Goal: Find specific page/section: Find specific page/section

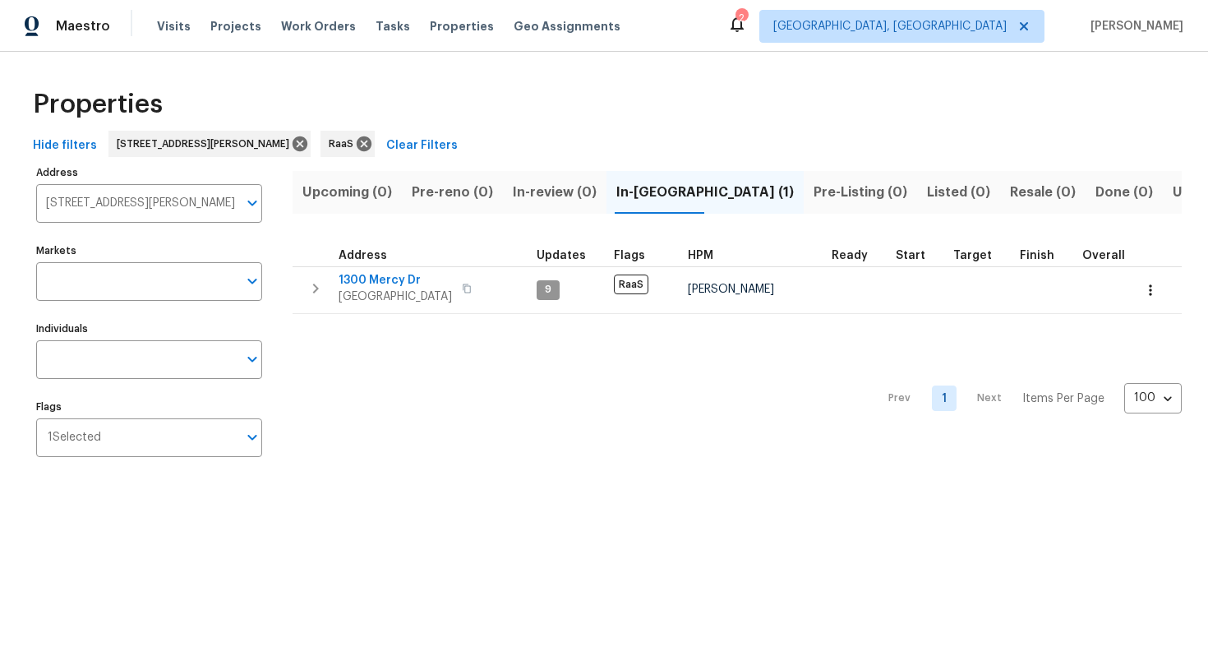
click at [122, 206] on input "[STREET_ADDRESS][PERSON_NAME]" at bounding box center [136, 203] width 201 height 39
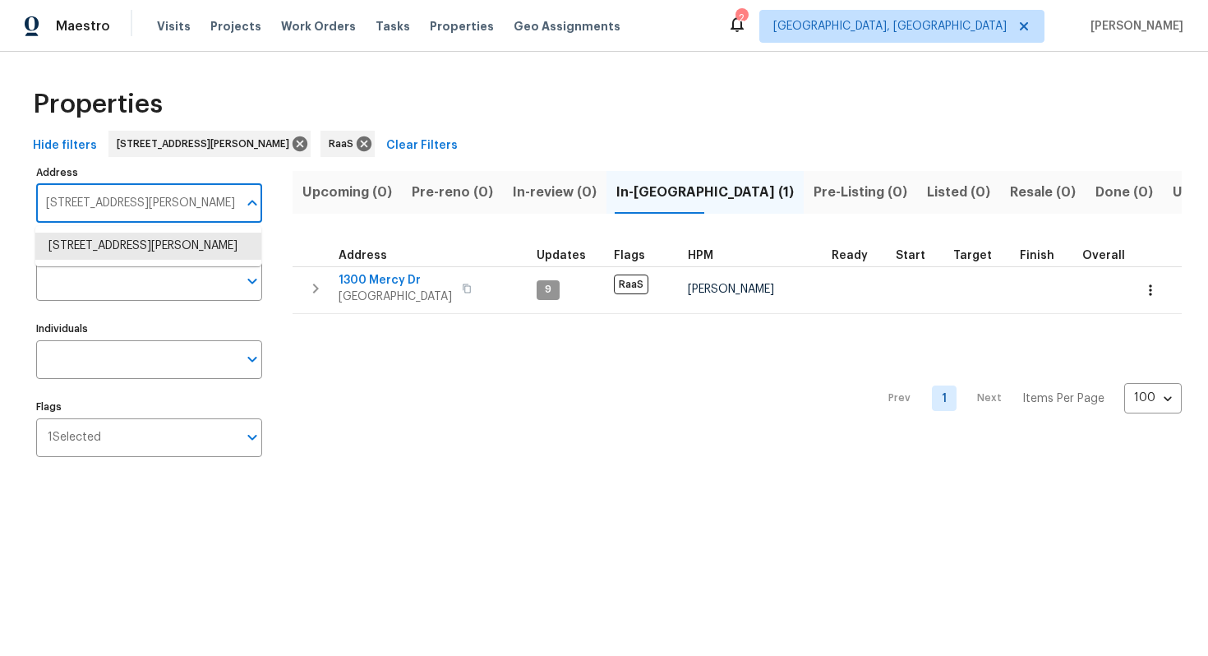
paste input "[STREET_ADDRESS]"
type input "[STREET_ADDRESS]"
click at [120, 255] on li "[STREET_ADDRESS]" at bounding box center [148, 245] width 226 height 27
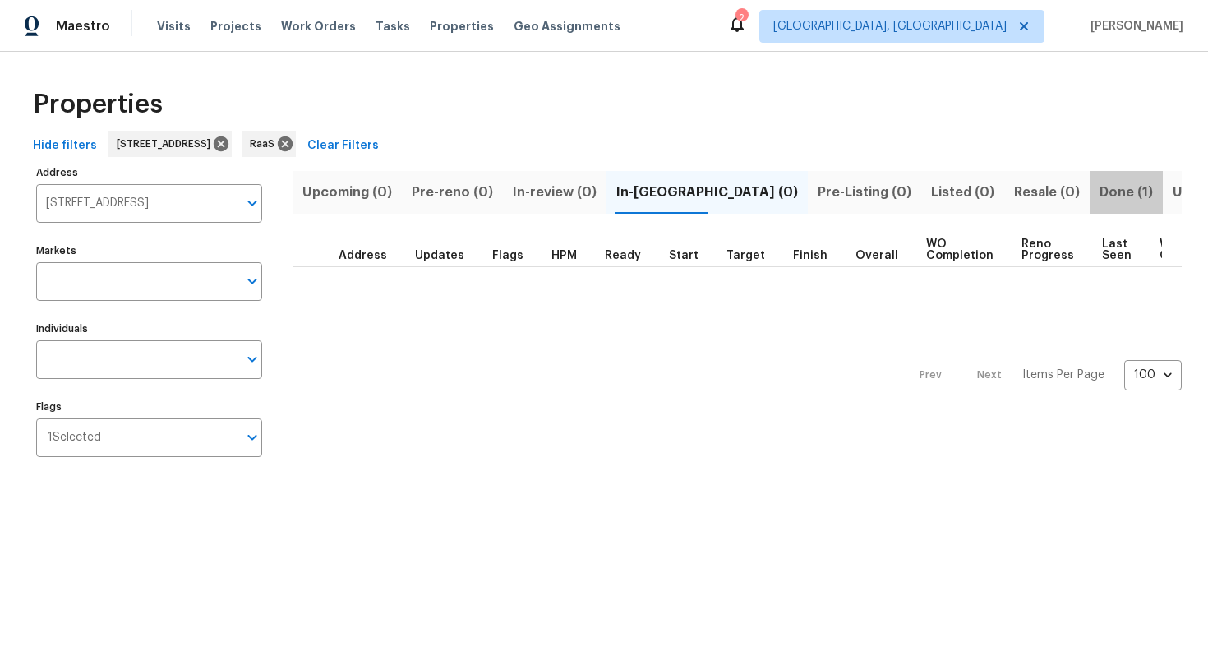
click at [1099, 187] on span "Done (1)" at bounding box center [1125, 192] width 53 height 23
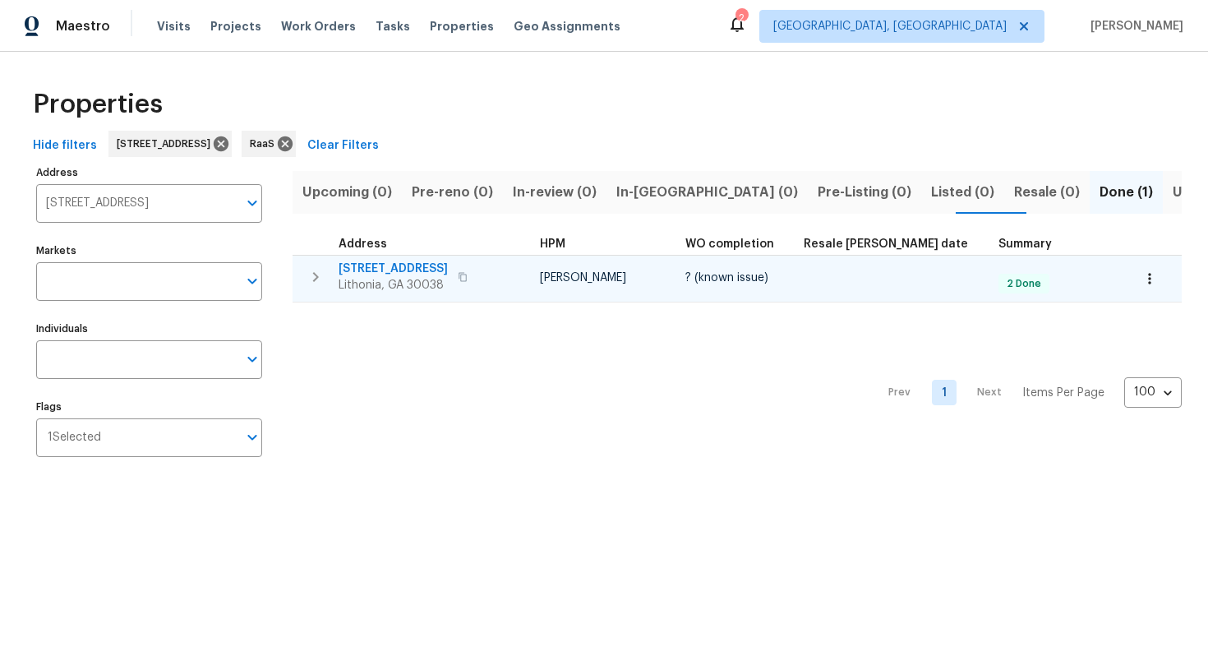
click at [371, 269] on span "[STREET_ADDRESS]" at bounding box center [392, 268] width 109 height 16
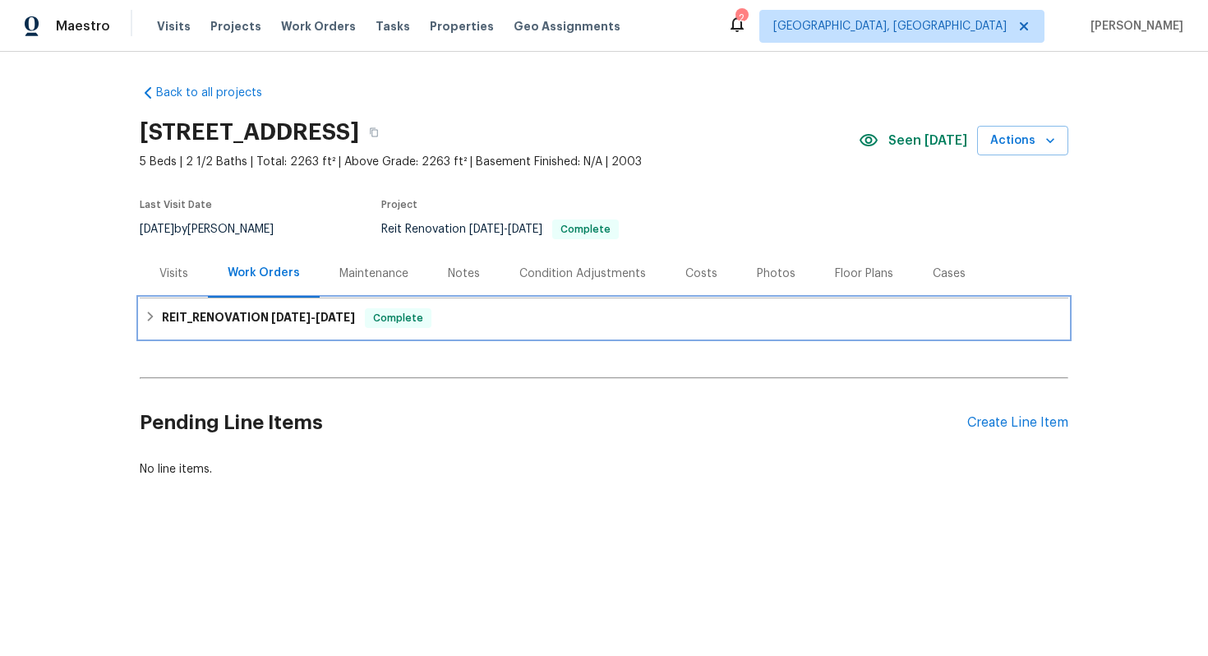
click at [285, 307] on div "REIT_RENOVATION [DATE] - [DATE] Complete" at bounding box center [604, 317] width 928 height 39
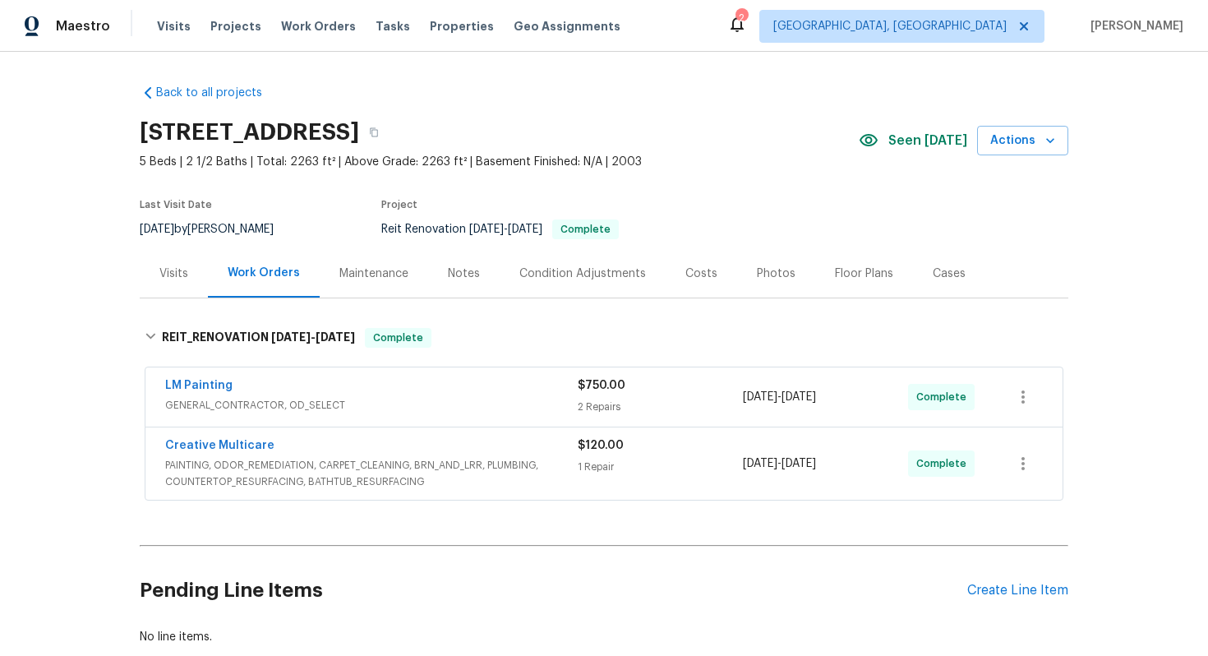
click at [699, 271] on div "Costs" at bounding box center [701, 273] width 32 height 16
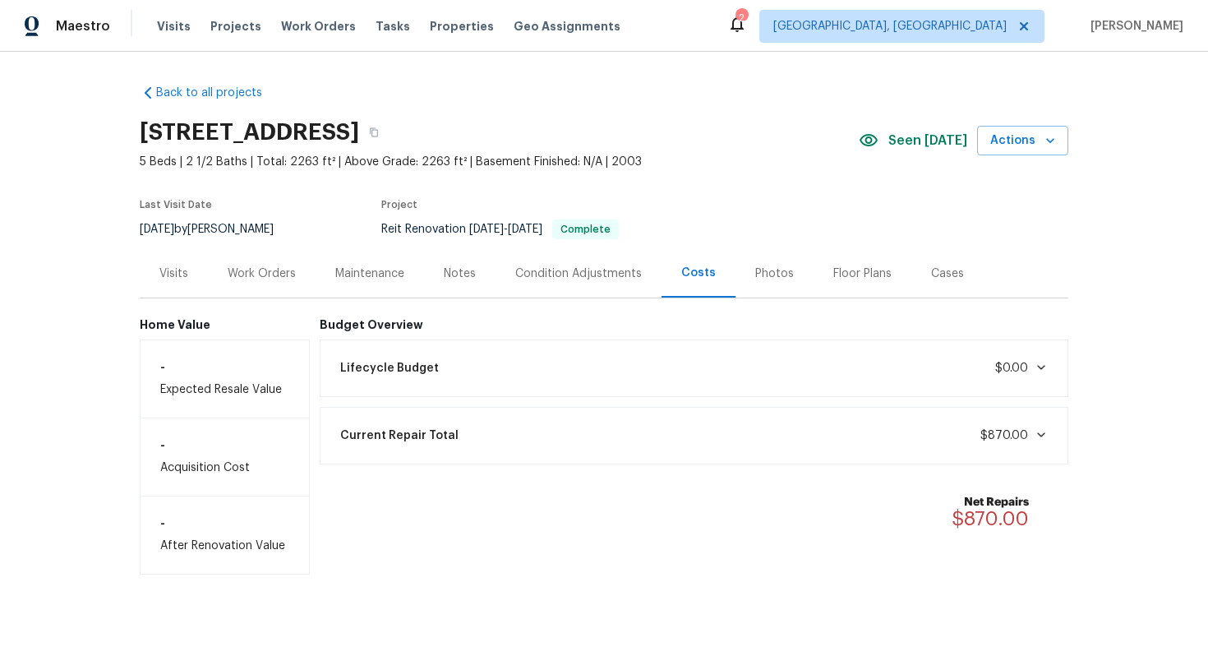
click at [288, 277] on div "Work Orders" at bounding box center [262, 273] width 68 height 16
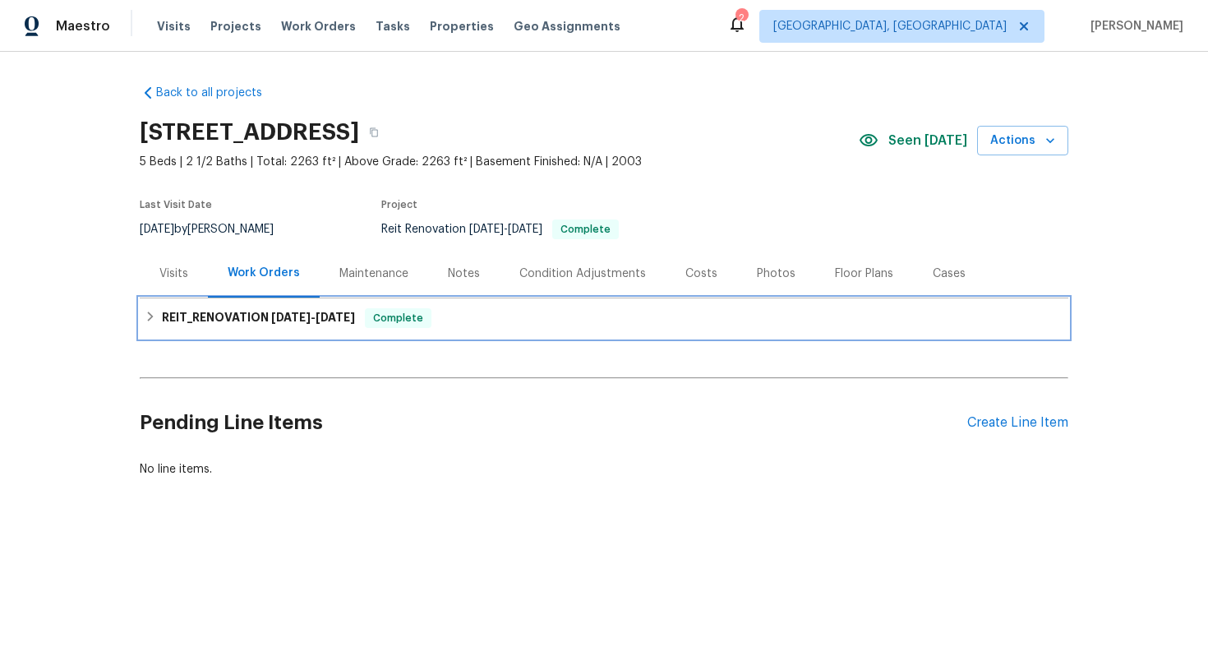
click at [266, 325] on h6 "REIT_RENOVATION 8/26/25 - 9/3/25" at bounding box center [258, 318] width 193 height 20
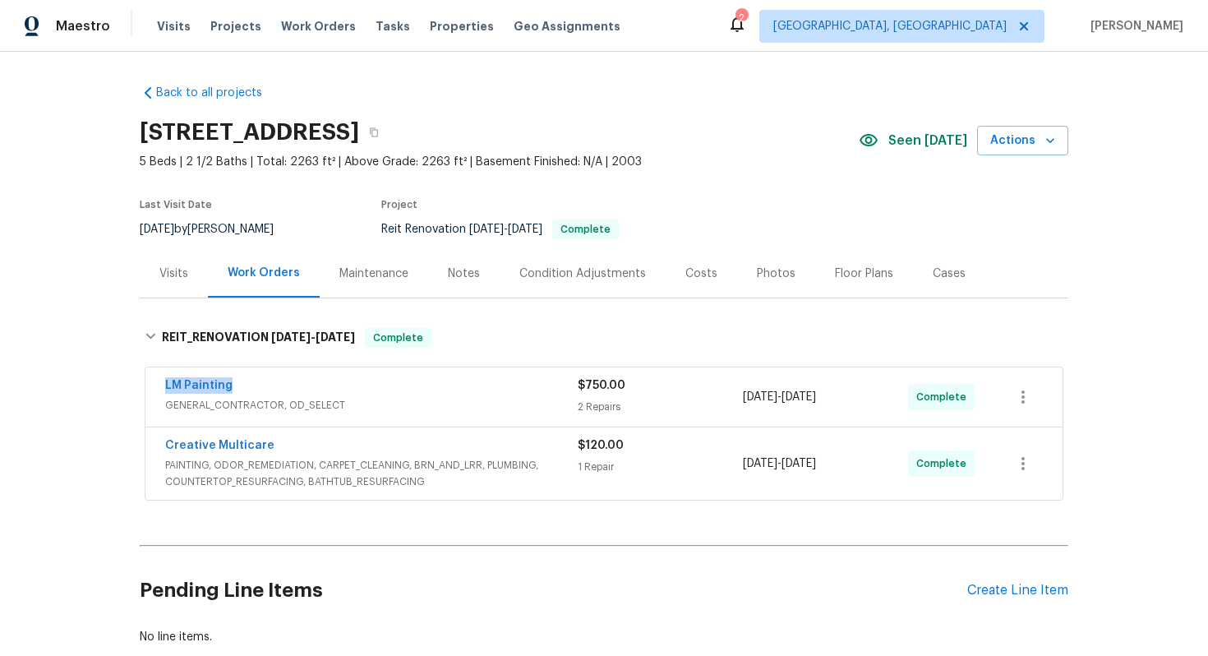
drag, startPoint x: 154, startPoint y: 384, endPoint x: 288, endPoint y: 384, distance: 134.7
click at [288, 384] on div "LM Painting GENERAL_CONTRACTOR, OD_SELECT $750.00 2 Repairs 8/27/2025 - 9/3/202…" at bounding box center [603, 396] width 917 height 59
copy link "LM Painting"
drag, startPoint x: 156, startPoint y: 440, endPoint x: 276, endPoint y: 440, distance: 119.9
click at [276, 440] on div "Creative Multicare PAINTING, ODOR_REMEDIATION, CARPET_CLEANING, BRN_AND_LRR, PL…" at bounding box center [603, 463] width 917 height 72
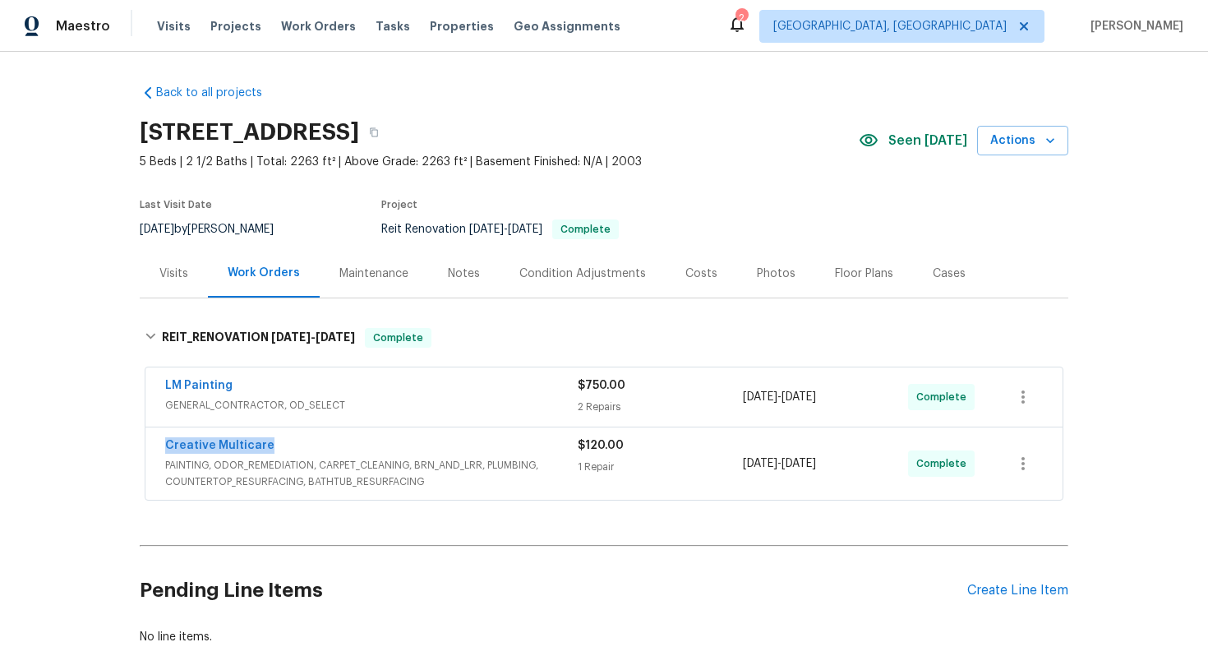
copy link "Creative Multicare"
click at [685, 276] on div "Costs" at bounding box center [701, 273] width 32 height 16
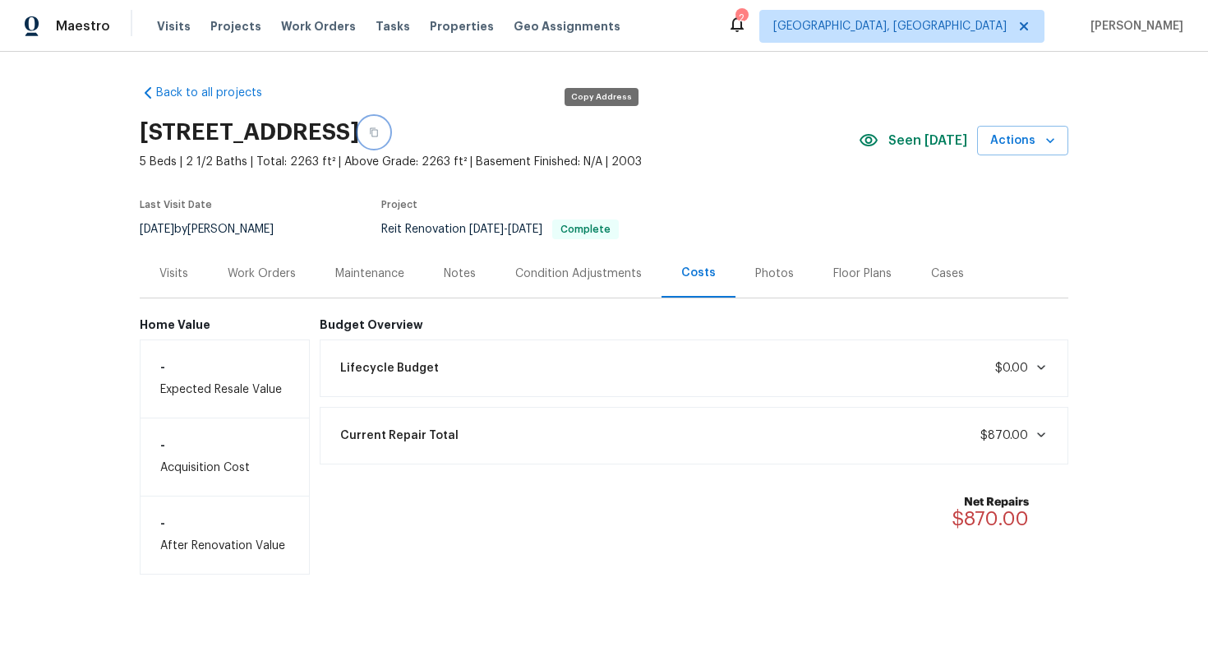
click at [379, 131] on icon "button" at bounding box center [374, 132] width 10 height 10
